Goal: Check status: Check status

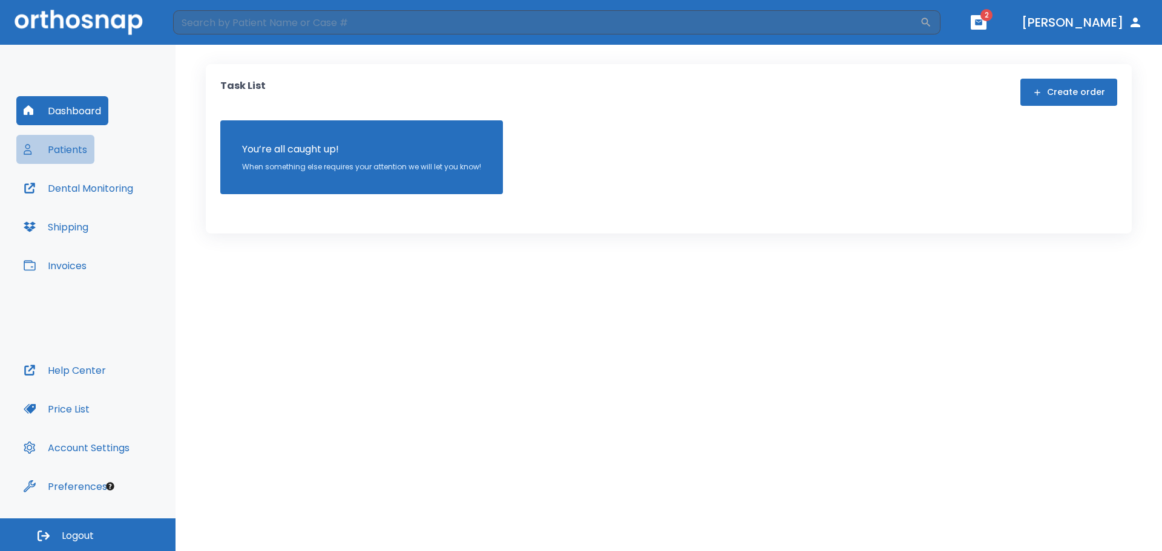
click at [74, 146] on button "Patients" at bounding box center [55, 149] width 78 height 29
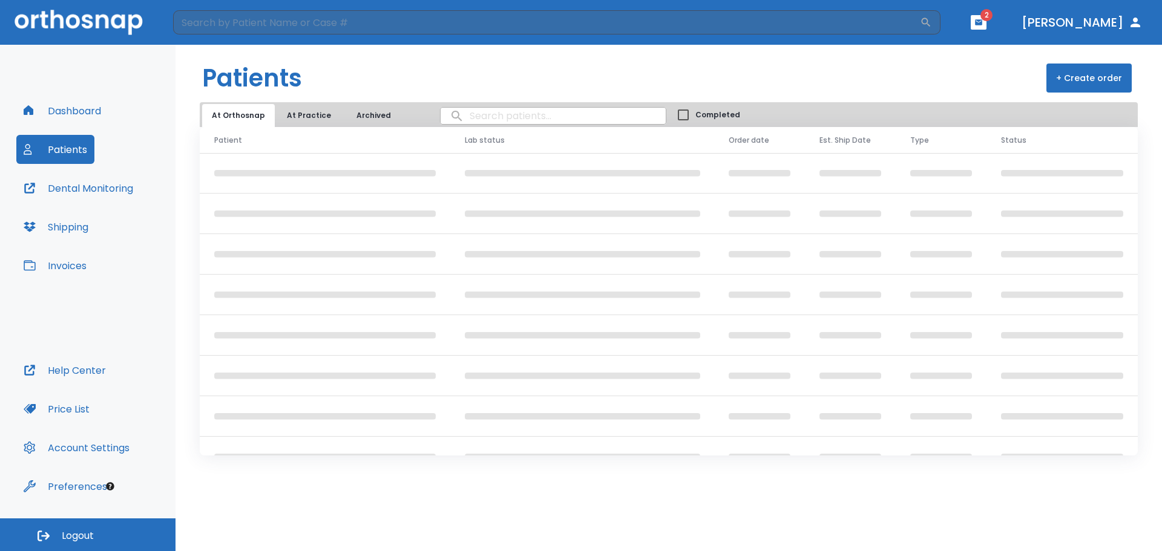
click at [493, 113] on input "search" at bounding box center [553, 116] width 225 height 24
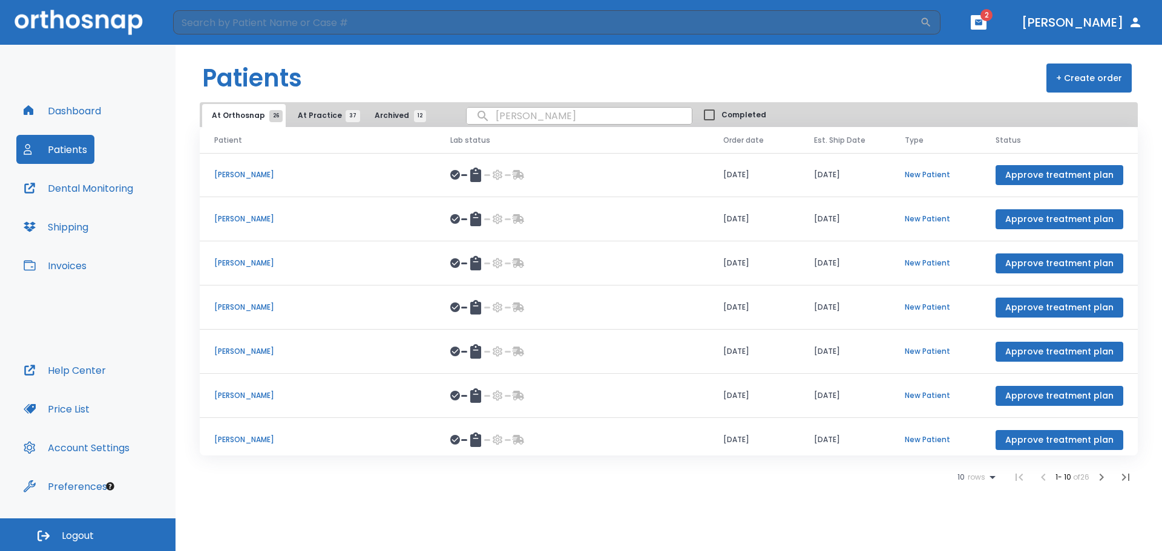
type input "[PERSON_NAME]"
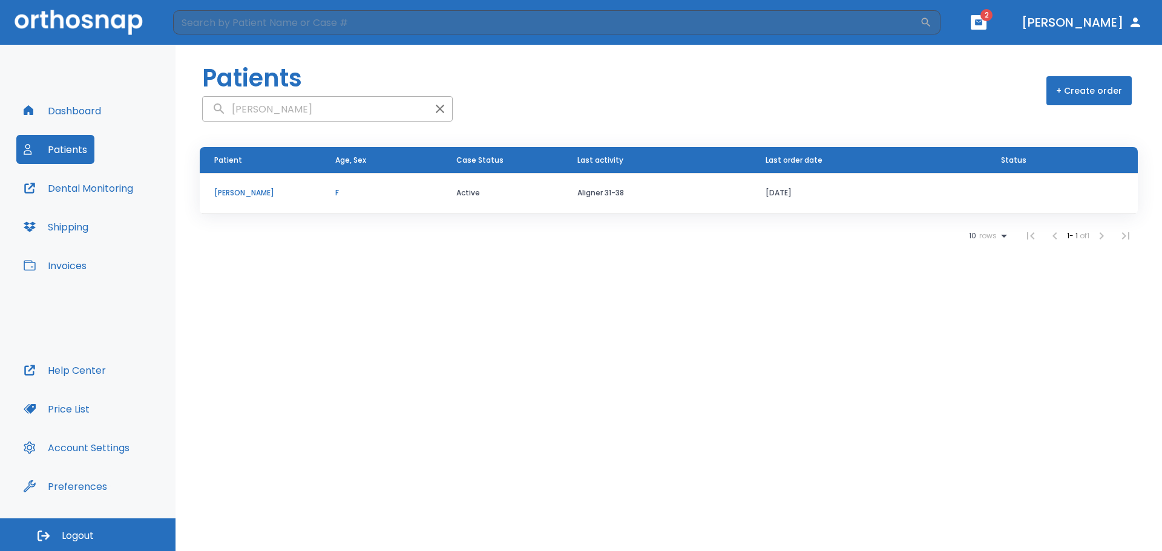
click at [237, 199] on td "[PERSON_NAME]" at bounding box center [260, 193] width 121 height 41
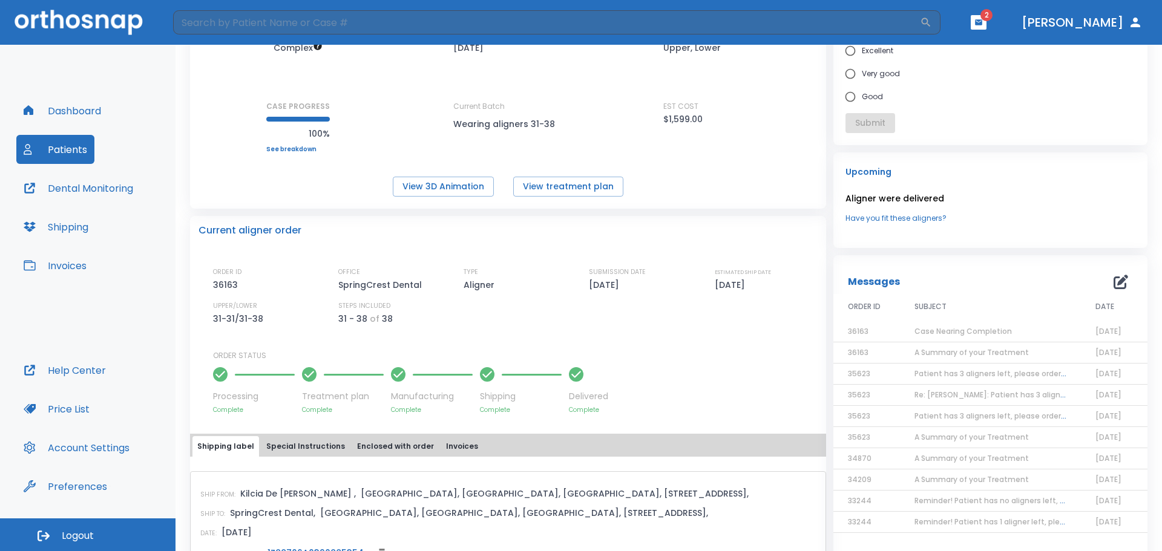
scroll to position [120, 0]
click at [585, 180] on button "View treatment plan" at bounding box center [568, 186] width 110 height 20
click at [426, 191] on button "View 3D Animation" at bounding box center [443, 186] width 101 height 20
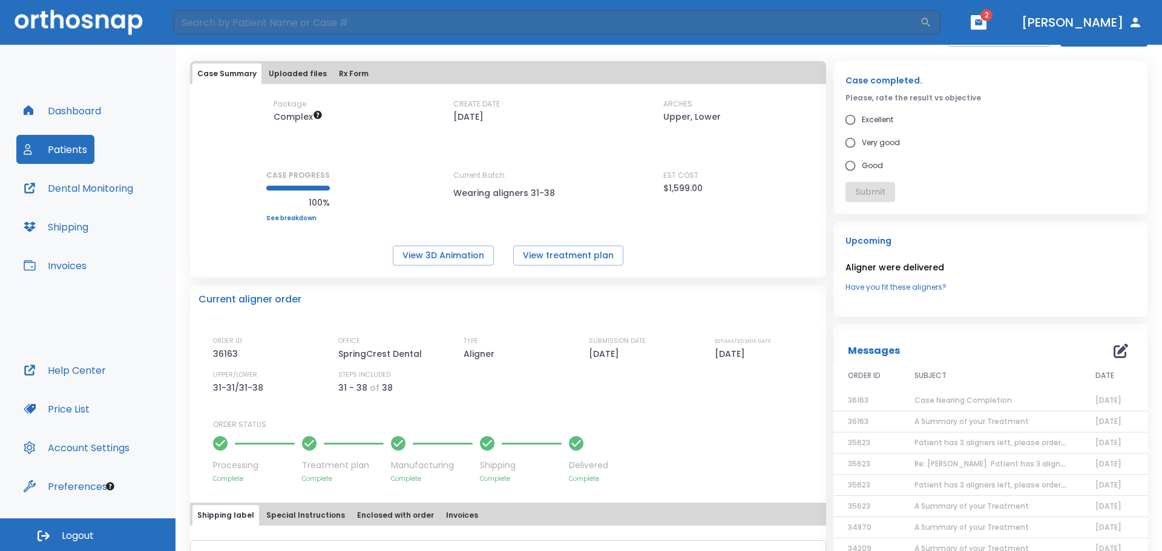
scroll to position [0, 0]
